Goal: Information Seeking & Learning: Learn about a topic

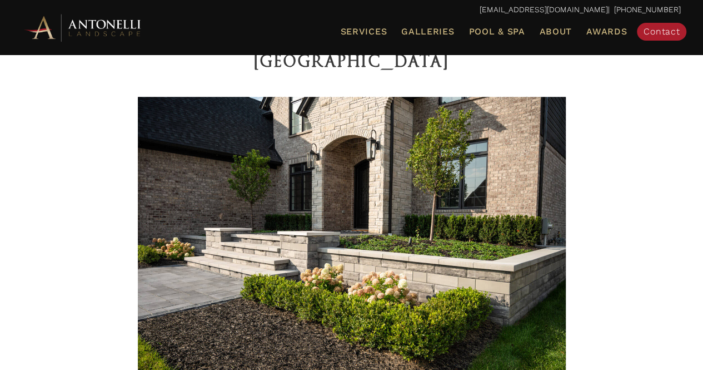
scroll to position [370, 0]
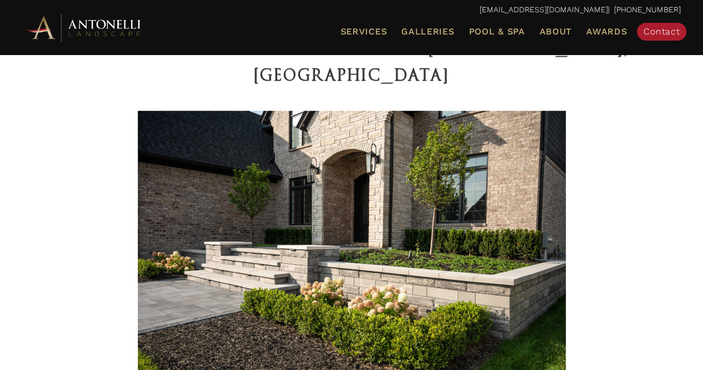
click at [420, 245] on img at bounding box center [352, 253] width 428 height 285
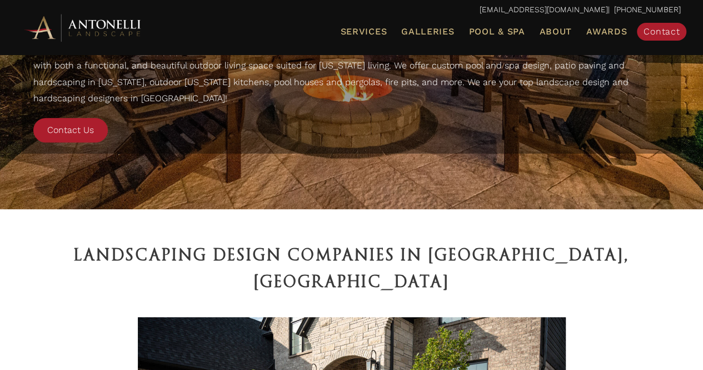
scroll to position [162, 0]
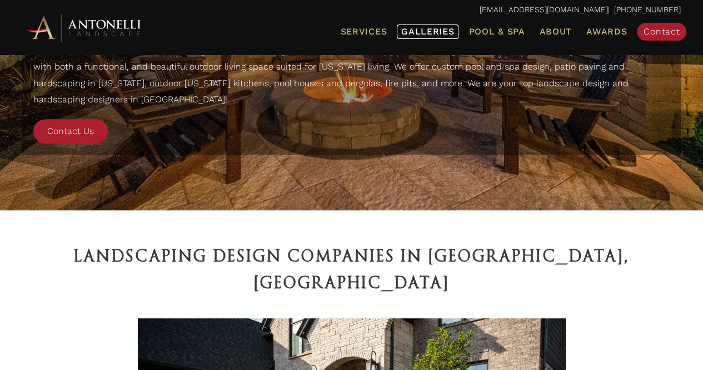
click at [430, 29] on span "Galleries" at bounding box center [427, 31] width 53 height 11
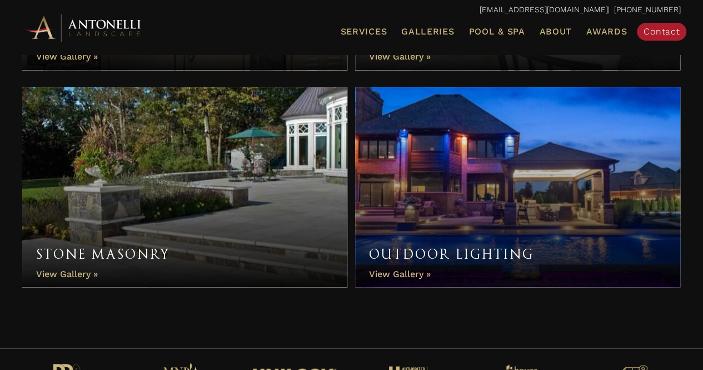
scroll to position [983, 0]
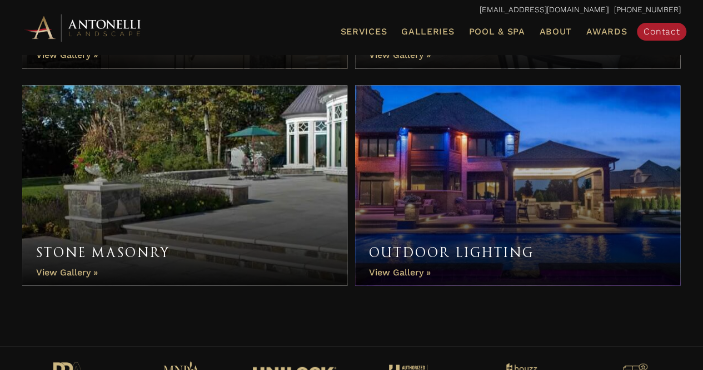
click at [86, 271] on link "Stone Masonry" at bounding box center [184, 185] width 325 height 200
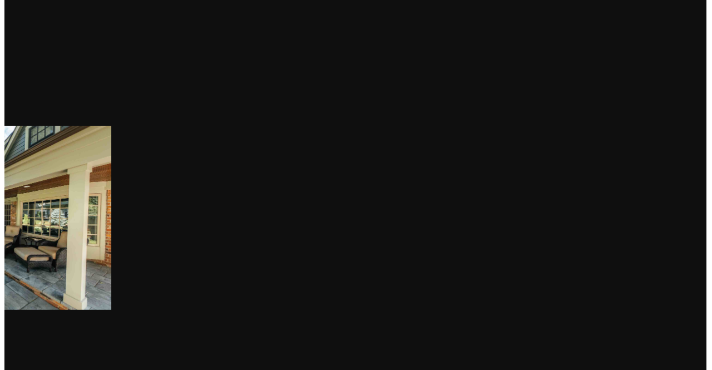
scroll to position [575, 0]
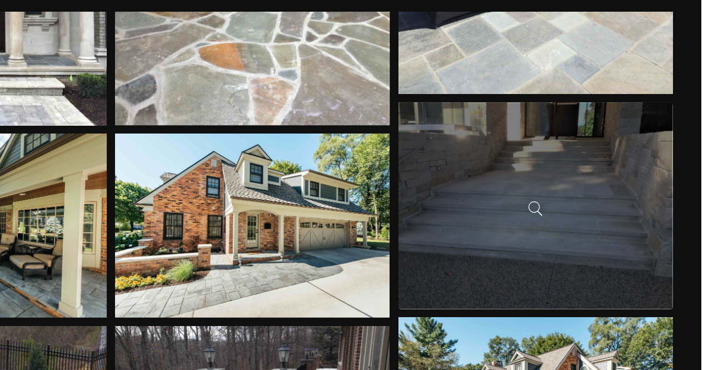
click at [533, 204] on div at bounding box center [573, 206] width 215 height 161
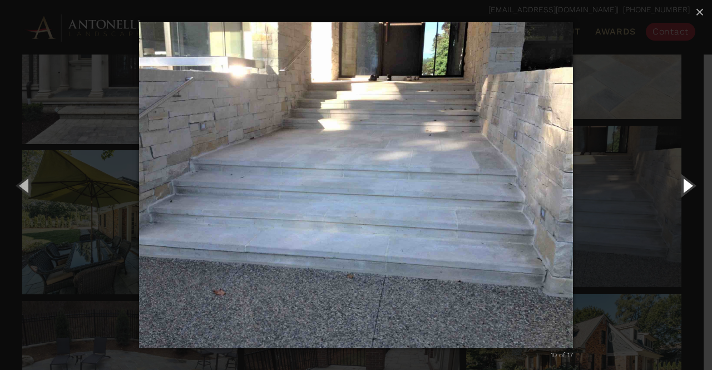
click at [684, 190] on button "Next (Right arrow key)" at bounding box center [687, 185] width 50 height 61
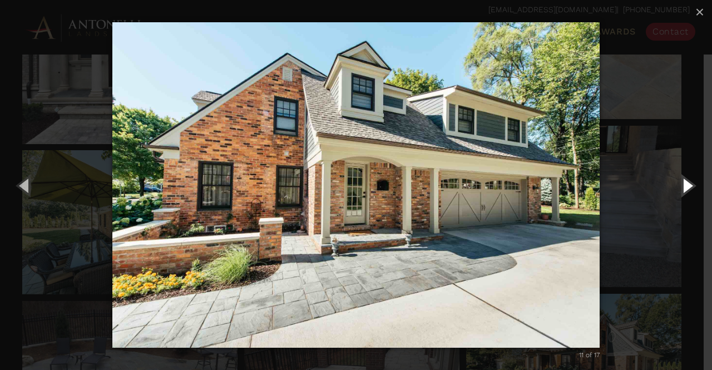
click at [682, 183] on button "Next (Right arrow key)" at bounding box center [687, 185] width 50 height 61
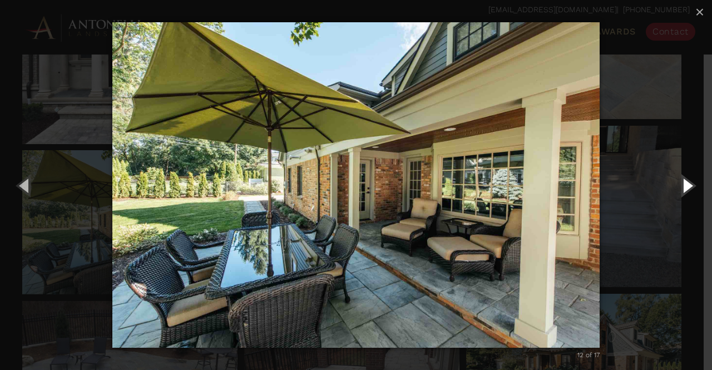
click at [679, 185] on button "Next (Right arrow key)" at bounding box center [687, 185] width 50 height 61
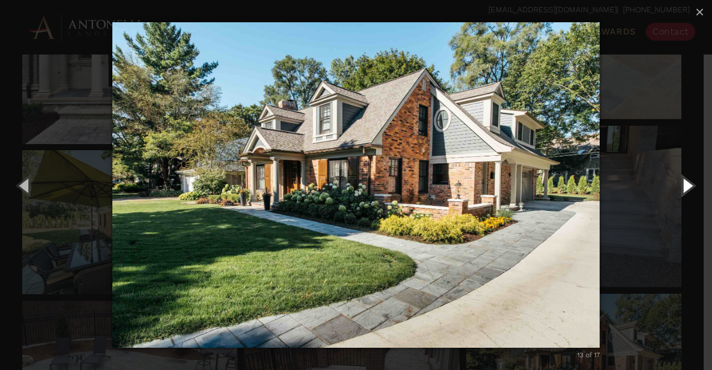
click at [683, 182] on button "Next (Right arrow key)" at bounding box center [687, 185] width 50 height 61
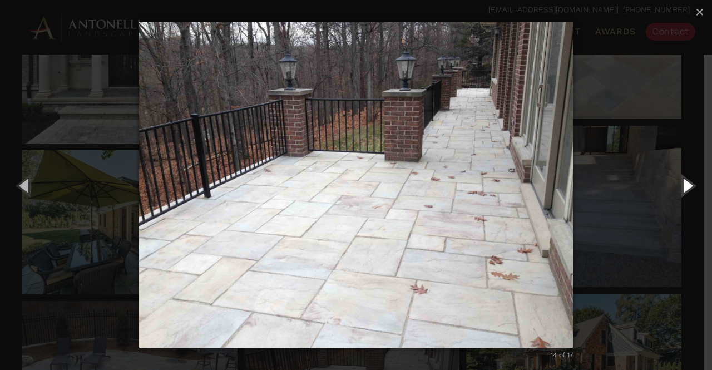
click at [677, 188] on button "Next (Right arrow key)" at bounding box center [687, 185] width 50 height 61
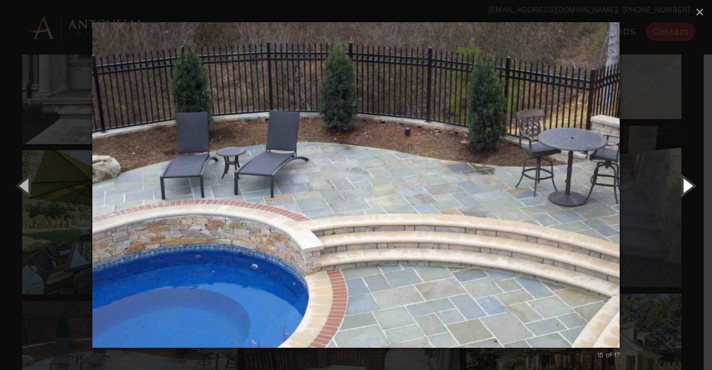
click at [677, 187] on button "Next (Right arrow key)" at bounding box center [687, 185] width 50 height 61
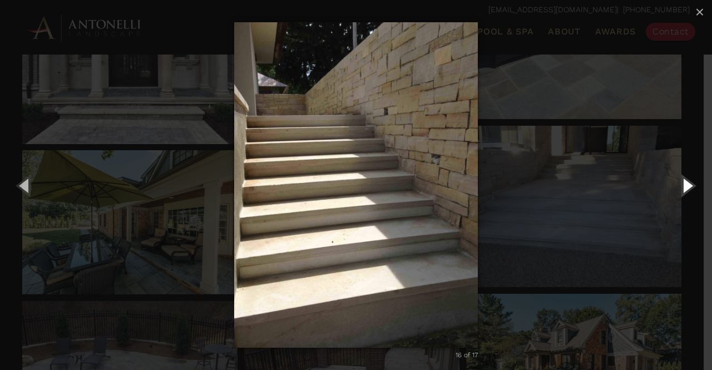
click at [680, 186] on button "Next (Right arrow key)" at bounding box center [687, 185] width 50 height 61
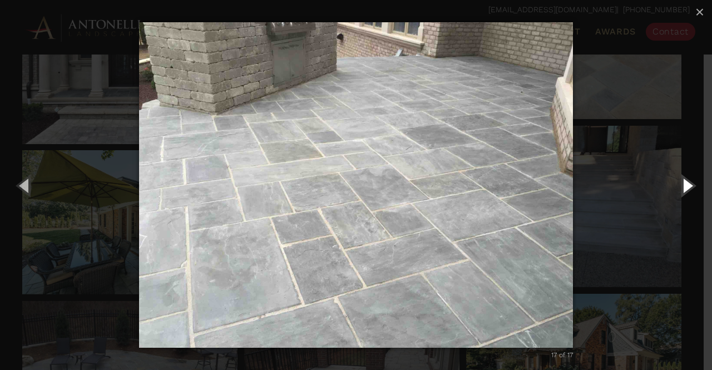
click at [682, 185] on button "Next (Right arrow key)" at bounding box center [687, 185] width 50 height 61
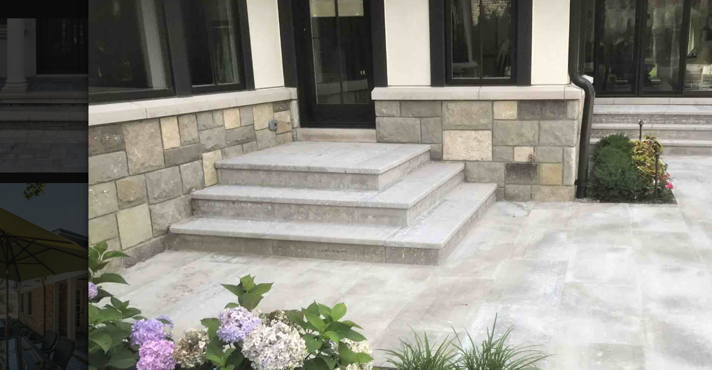
scroll to position [574, 0]
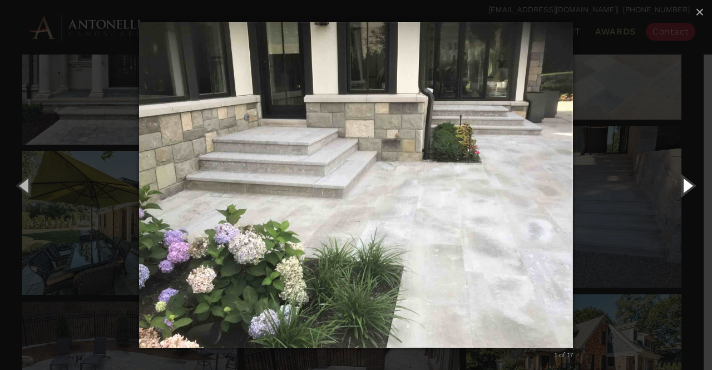
click at [679, 183] on button "Next (Right arrow key)" at bounding box center [687, 185] width 50 height 61
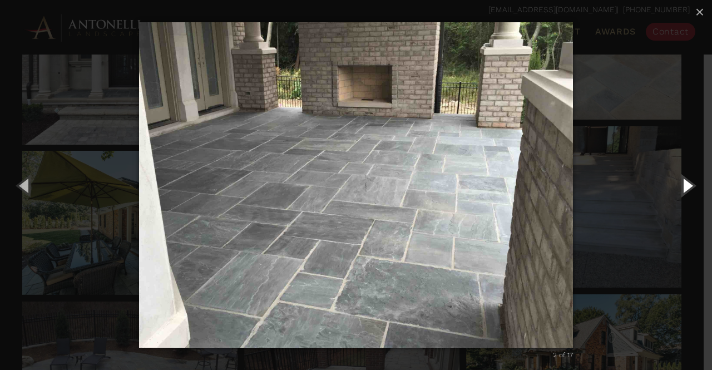
click at [682, 185] on button "Next (Right arrow key)" at bounding box center [687, 185] width 50 height 61
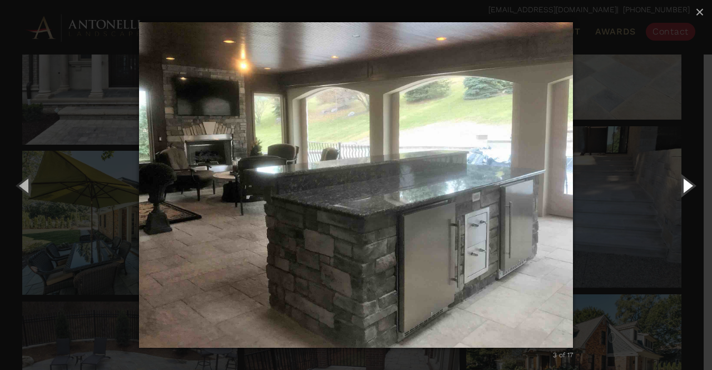
click at [686, 181] on button "Next (Right arrow key)" at bounding box center [687, 185] width 50 height 61
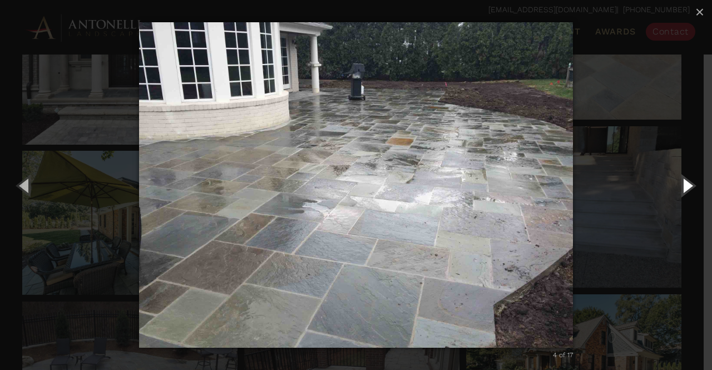
click at [687, 180] on button "Next (Right arrow key)" at bounding box center [687, 185] width 50 height 61
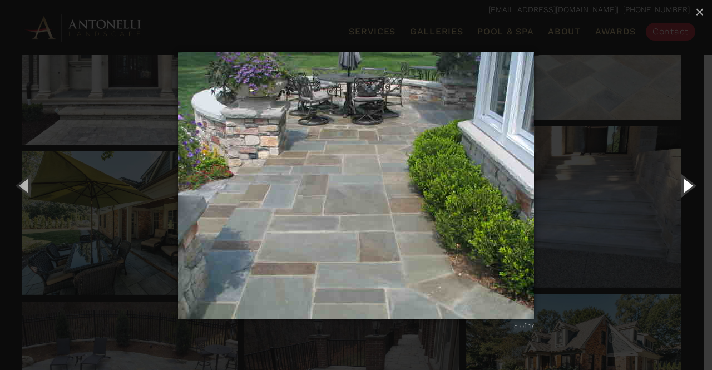
click at [686, 180] on button "Next (Right arrow key)" at bounding box center [687, 185] width 50 height 61
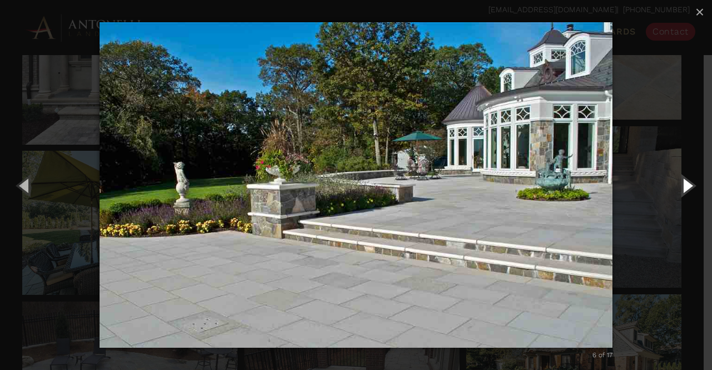
click at [684, 185] on button "Next (Right arrow key)" at bounding box center [687, 185] width 50 height 61
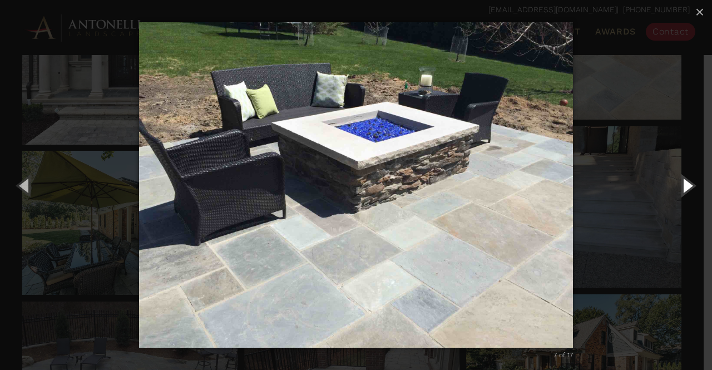
click at [687, 186] on button "Next (Right arrow key)" at bounding box center [687, 185] width 50 height 61
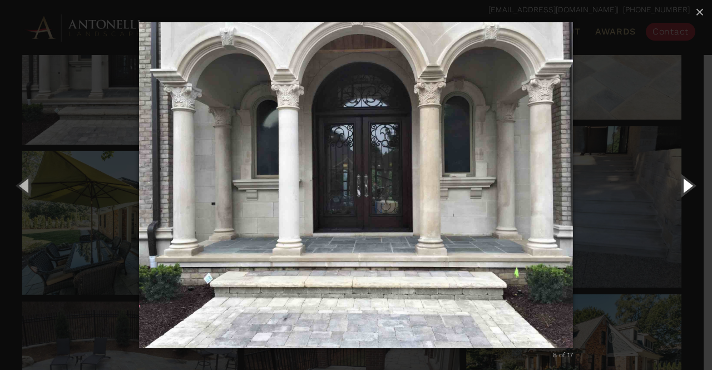
click at [689, 187] on button "Next (Right arrow key)" at bounding box center [687, 185] width 50 height 61
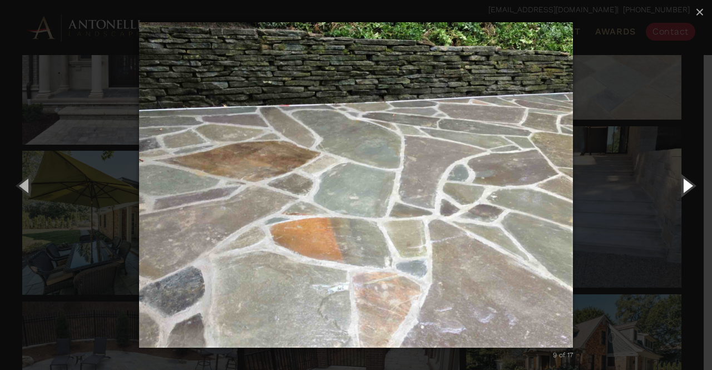
click at [688, 188] on button "Next (Right arrow key)" at bounding box center [687, 185] width 50 height 61
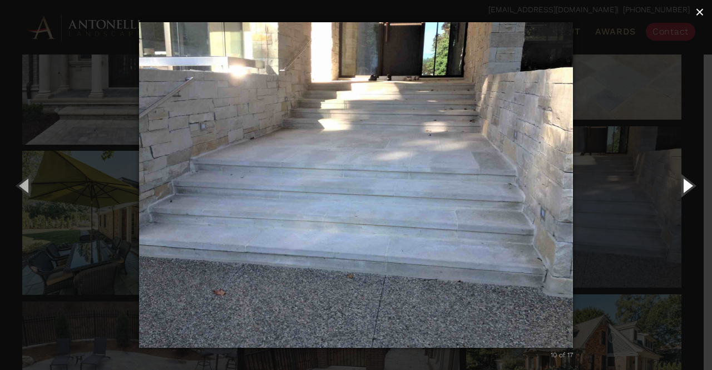
click at [698, 14] on span "×" at bounding box center [699, 11] width 9 height 17
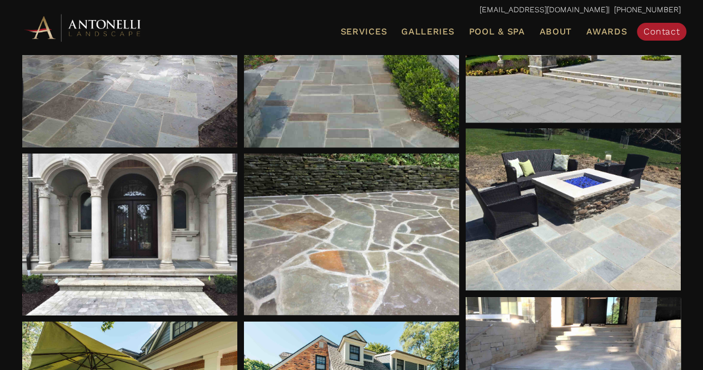
scroll to position [0, 0]
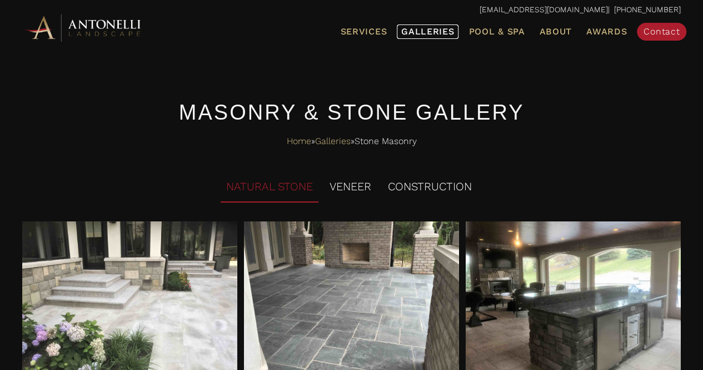
click at [429, 31] on span "Galleries" at bounding box center [427, 31] width 53 height 11
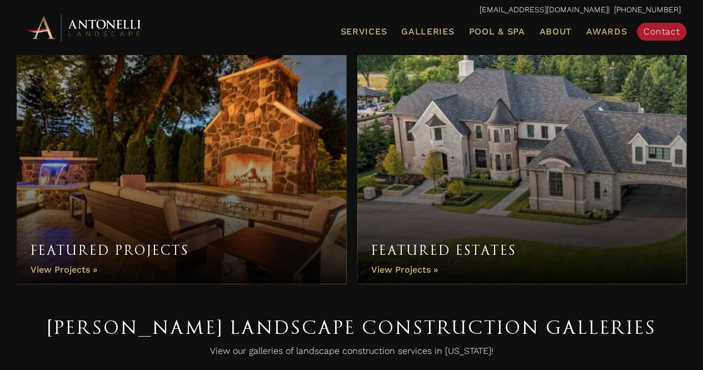
scroll to position [17, 0]
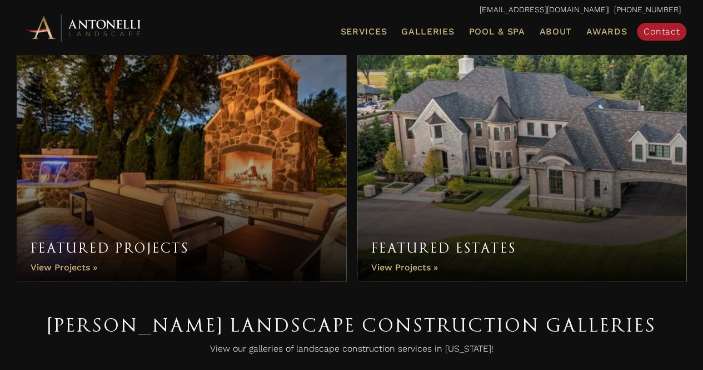
click at [399, 271] on link "Featured Estates" at bounding box center [522, 165] width 330 height 234
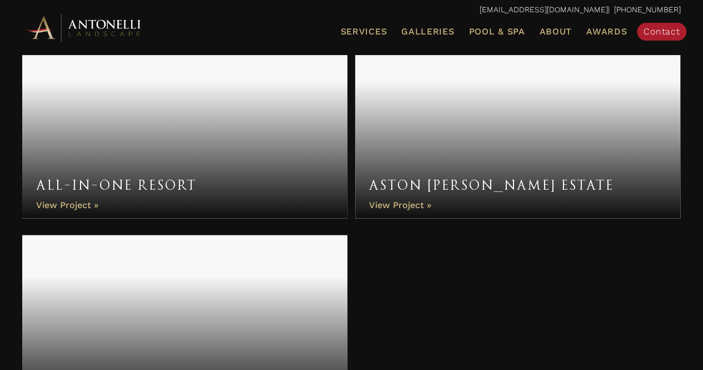
scroll to position [1168, 0]
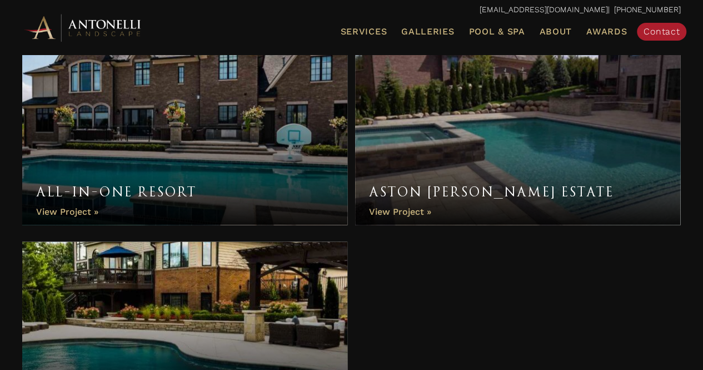
click at [209, 147] on link "All-In-One Resort" at bounding box center [184, 136] width 325 height 178
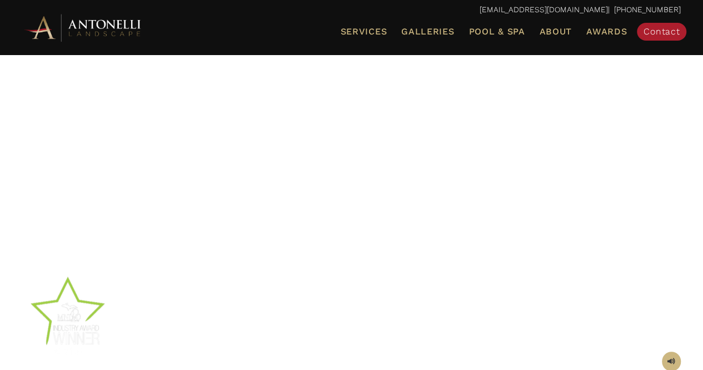
scroll to position [187, 0]
click at [495, 221] on div at bounding box center [351, 69] width 659 height 361
click at [336, 289] on div at bounding box center [181, 314] width 341 height 106
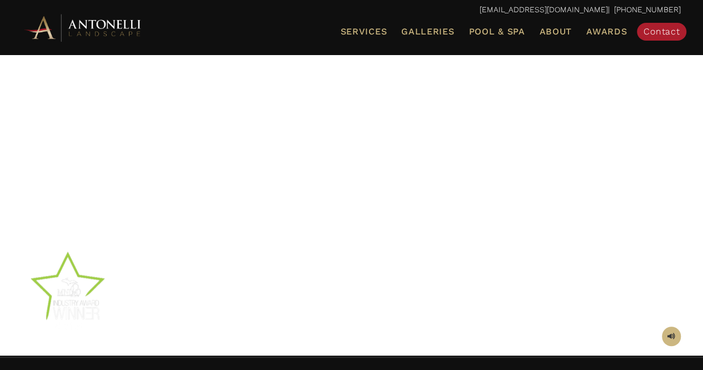
scroll to position [209, 0]
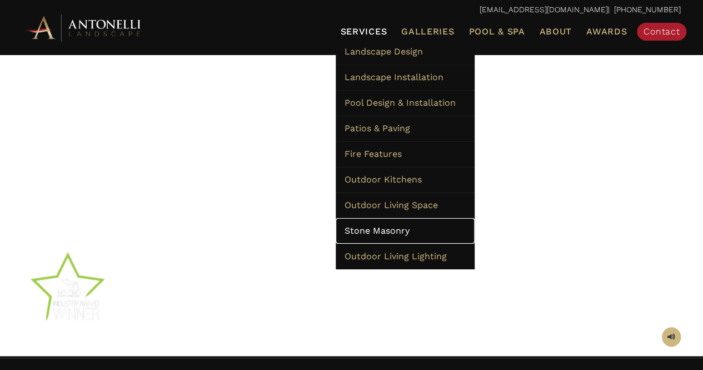
click at [381, 229] on span "Stone Masonry" at bounding box center [376, 230] width 65 height 11
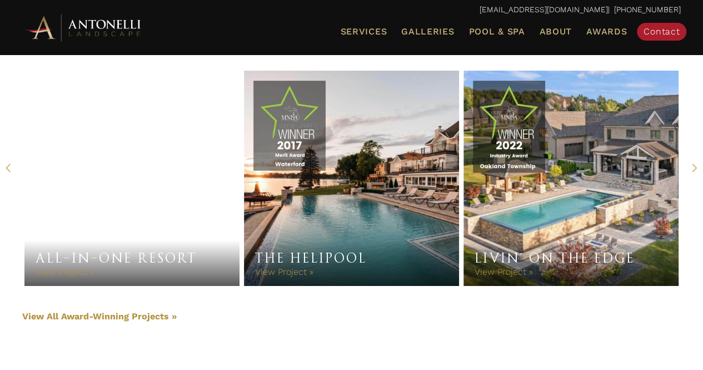
scroll to position [1849, 0]
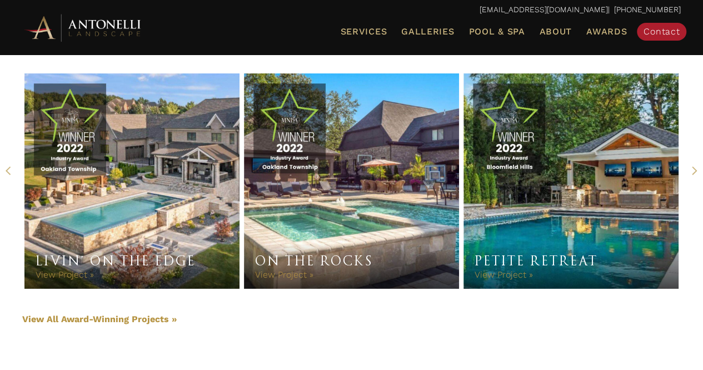
click at [384, 250] on h3 "On the Rocks" at bounding box center [351, 261] width 193 height 22
click at [291, 269] on link "View Project »" at bounding box center [284, 274] width 58 height 11
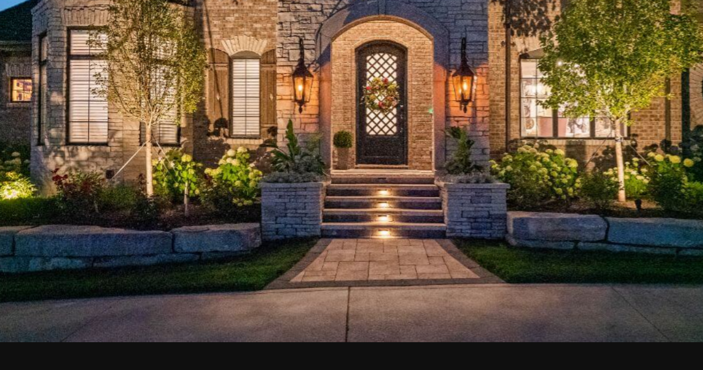
scroll to position [2298, 0]
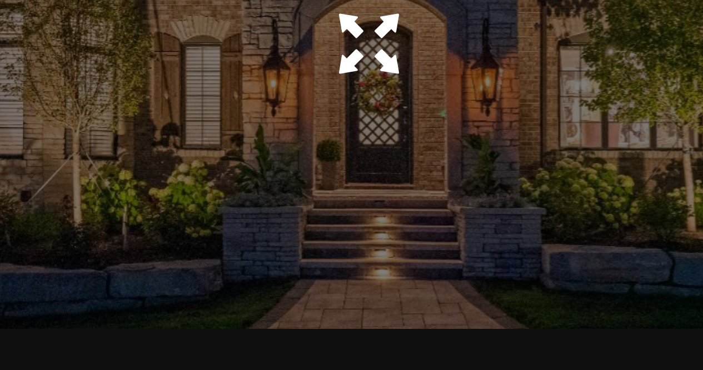
click at [568, 207] on div at bounding box center [573, 169] width 211 height 158
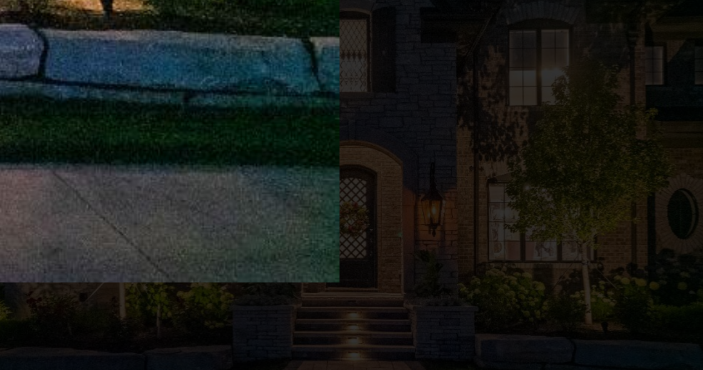
scroll to position [2298, 0]
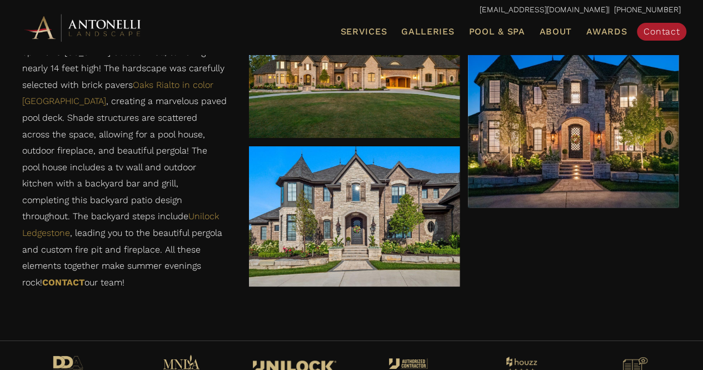
scroll to position [2342, 0]
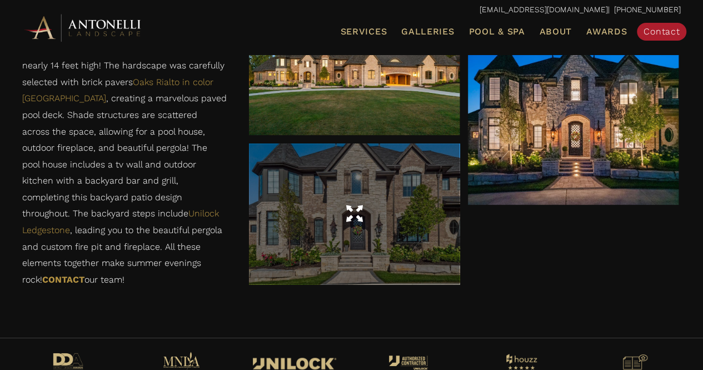
click at [310, 251] on div at bounding box center [354, 213] width 211 height 140
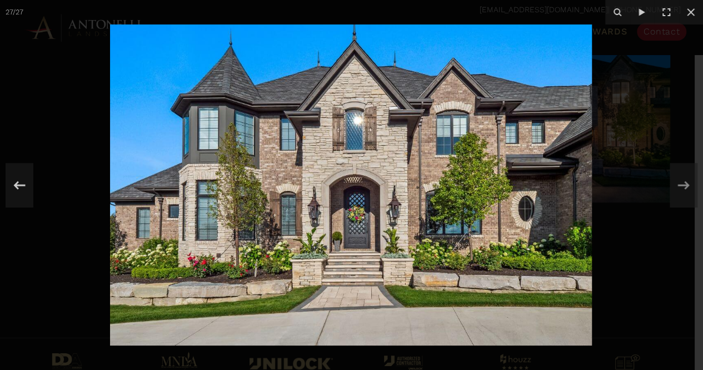
click at [311, 288] on img at bounding box center [351, 184] width 482 height 321
